Goal: Information Seeking & Learning: Learn about a topic

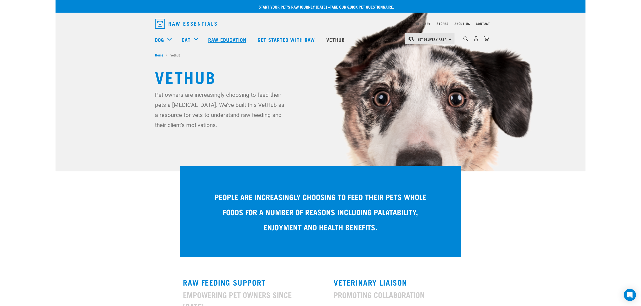
click at [221, 38] on link "Raw Education" at bounding box center [227, 40] width 49 height 20
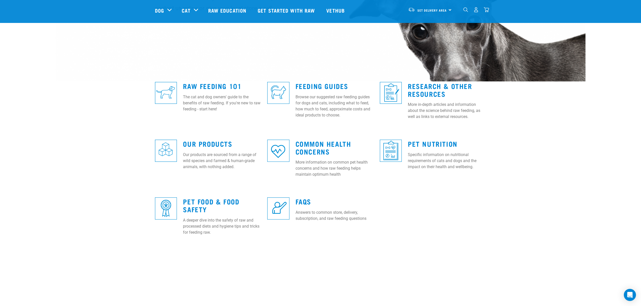
scroll to position [101, 0]
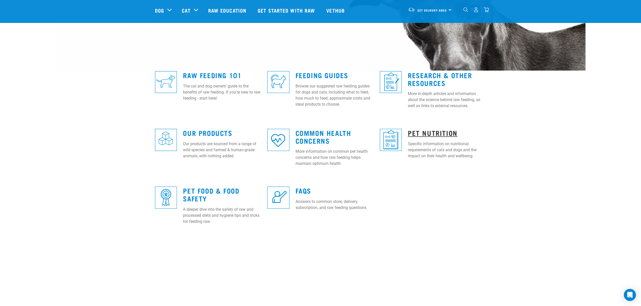
click at [429, 133] on link "Pet Nutrition" at bounding box center [433, 133] width 50 height 4
